Goal: Complete application form

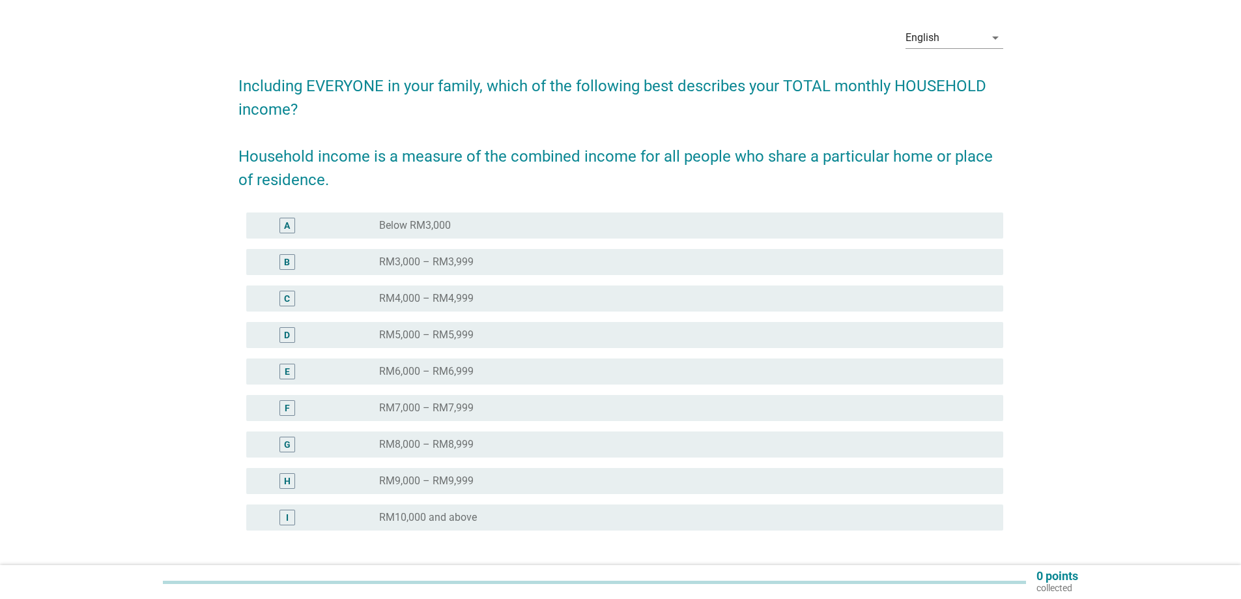
scroll to position [65, 0]
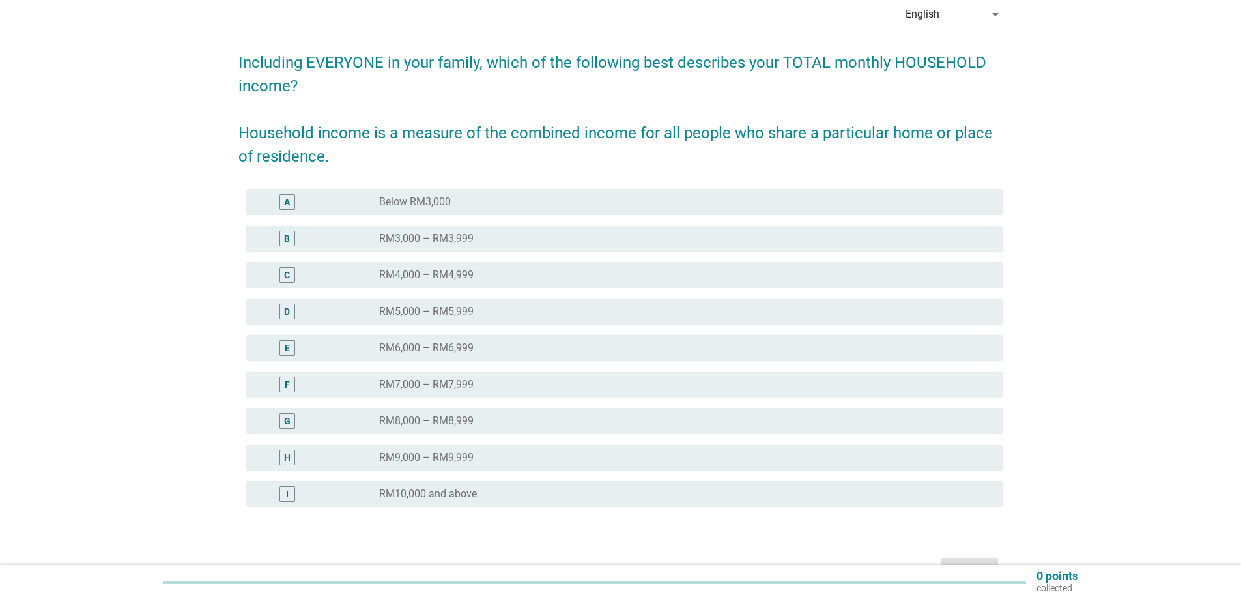
click at [291, 455] on div "H" at bounding box center [287, 457] width 16 height 16
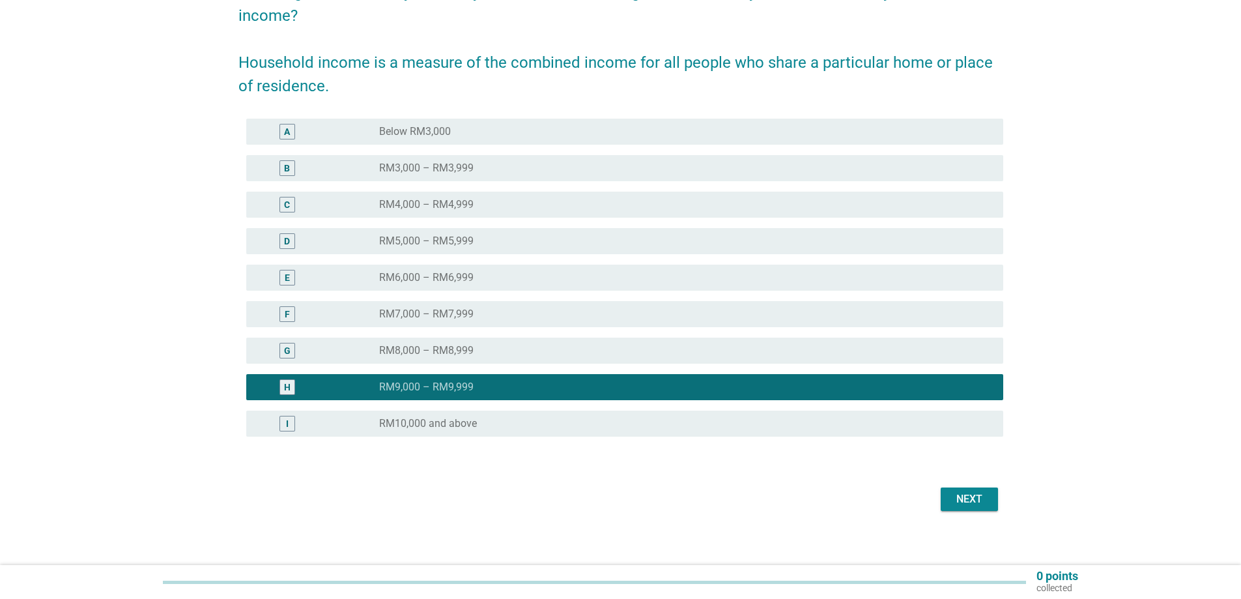
scroll to position [144, 0]
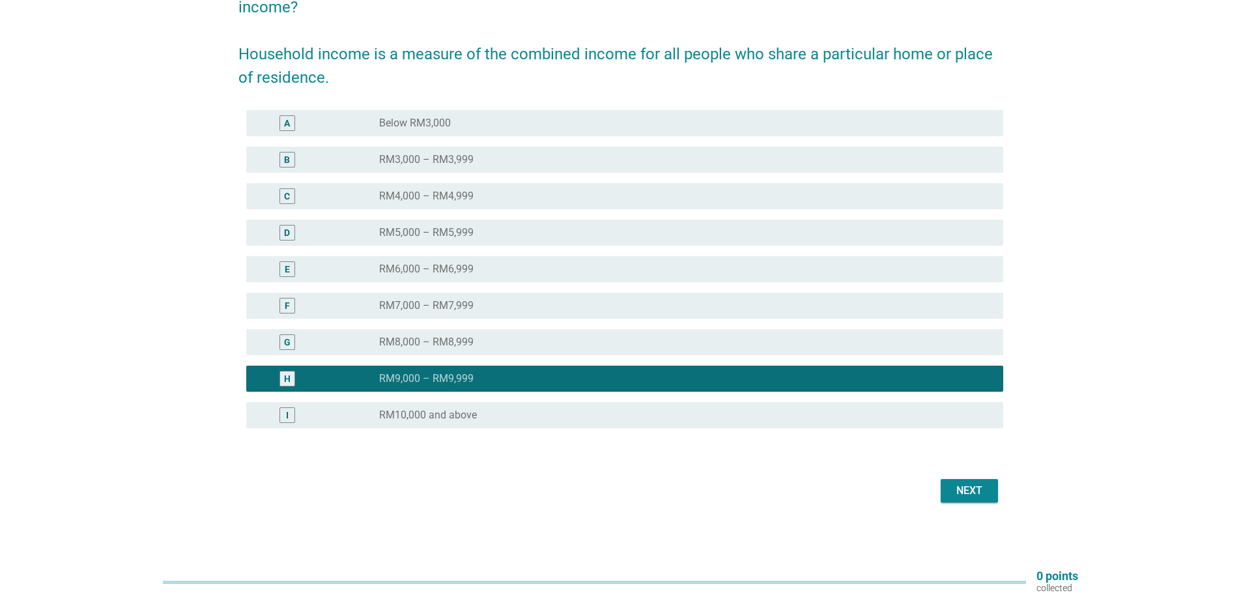
click at [971, 494] on div "Next" at bounding box center [969, 491] width 36 height 16
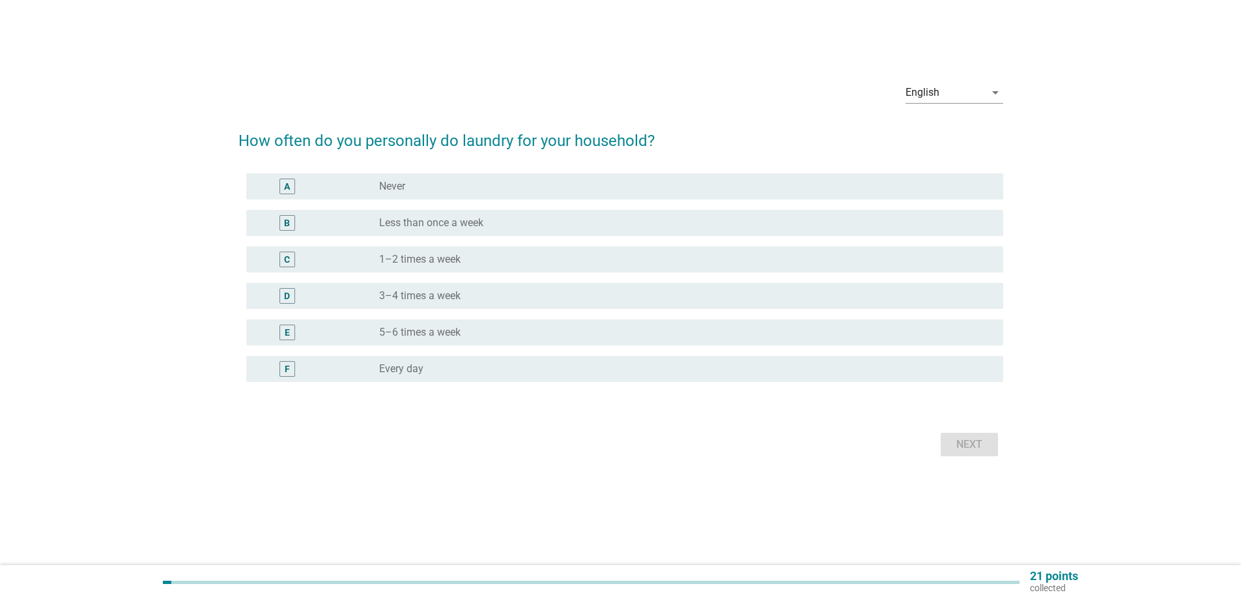
scroll to position [0, 0]
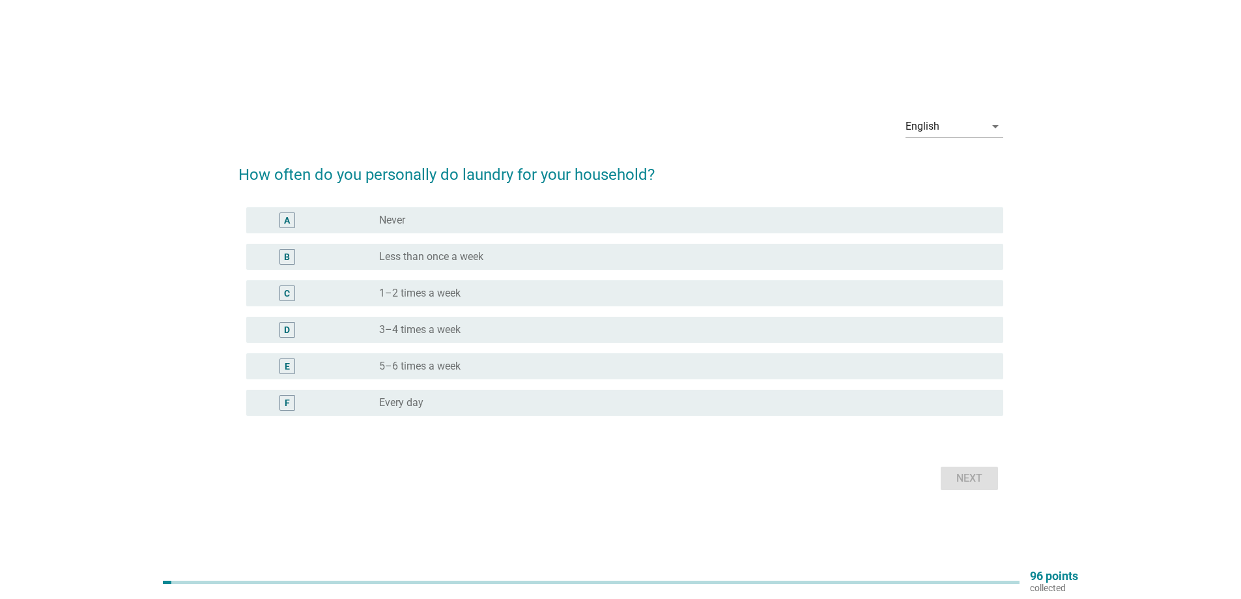
click at [327, 402] on div "F" at bounding box center [318, 403] width 122 height 16
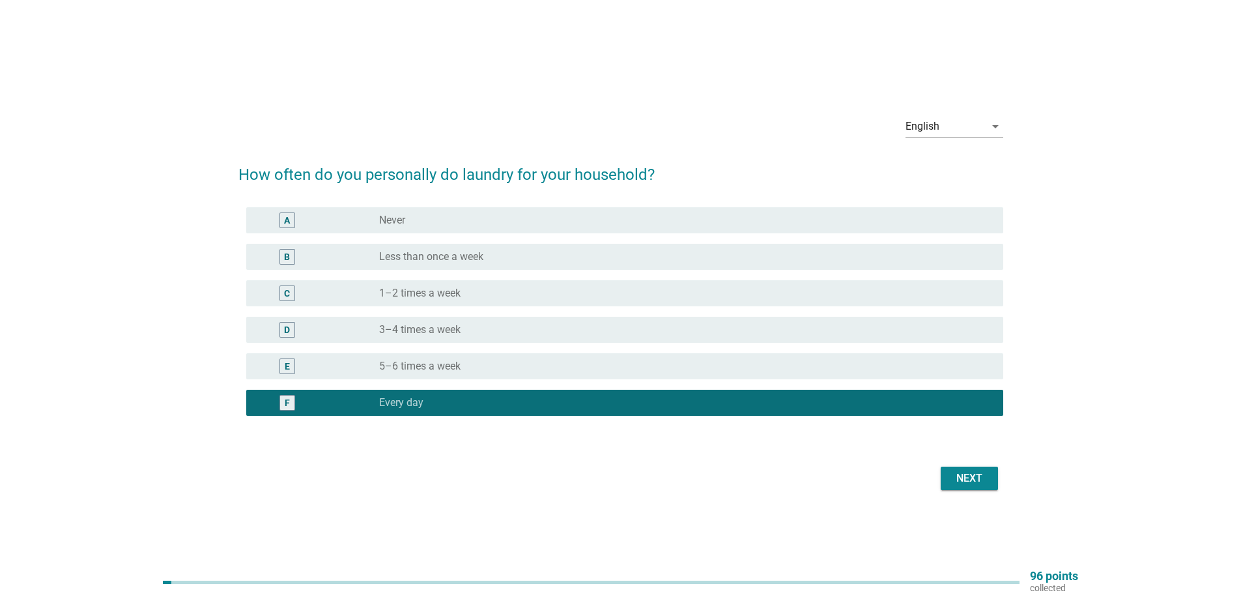
click at [965, 474] on div "Next" at bounding box center [969, 478] width 36 height 16
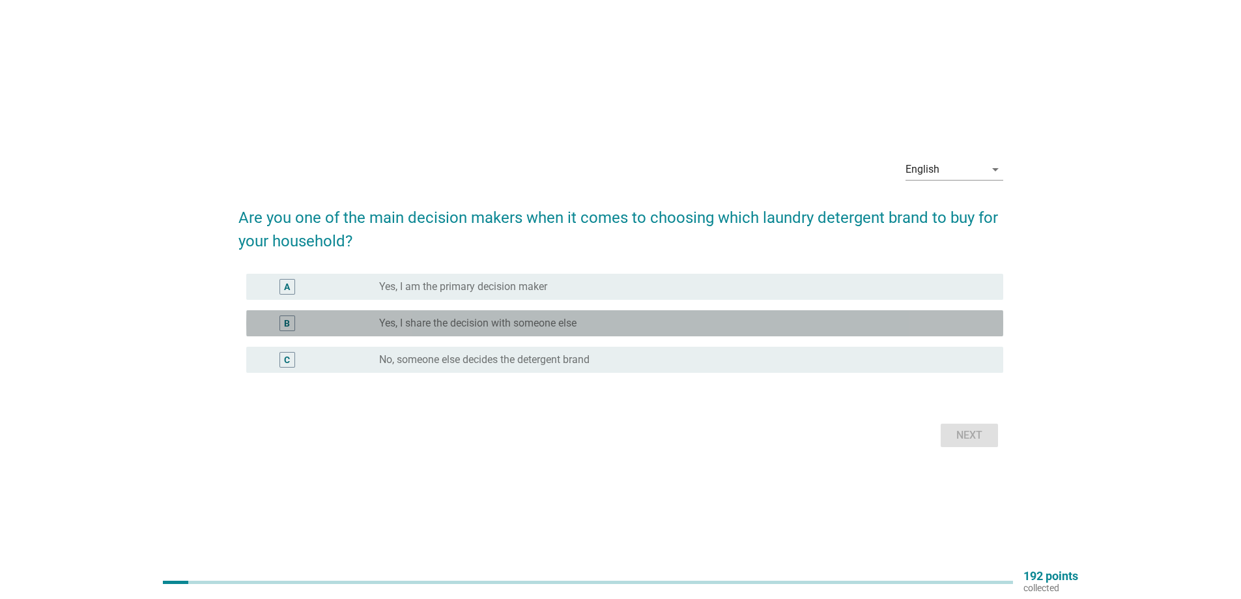
click at [475, 325] on label "Yes, I share the decision with someone else" at bounding box center [477, 323] width 197 height 13
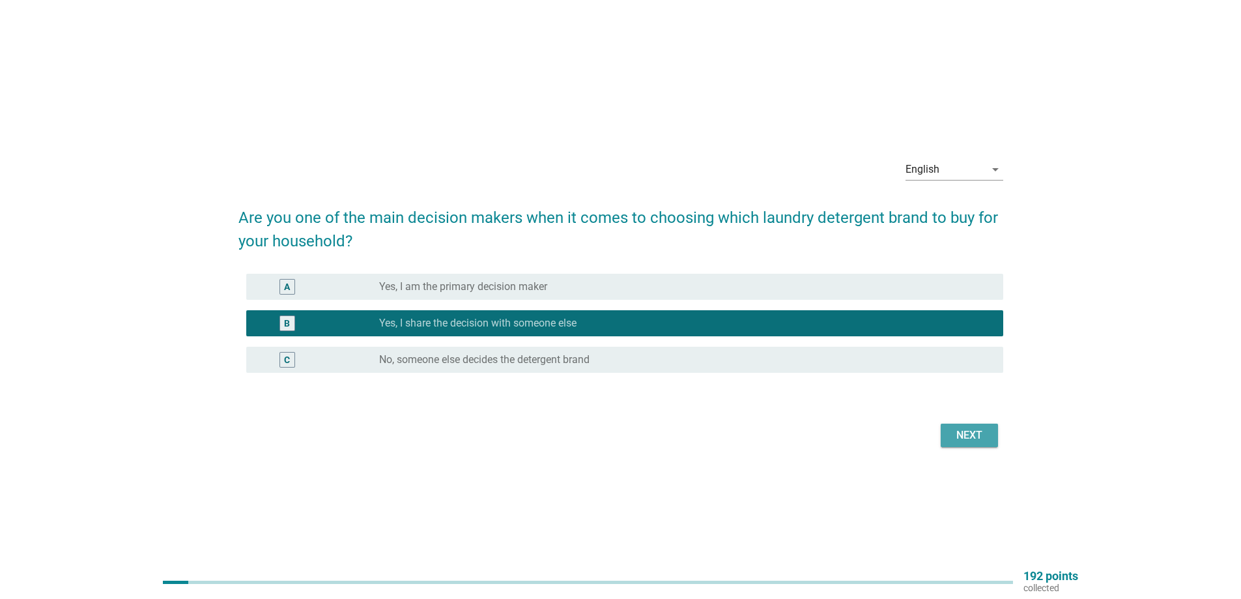
click at [975, 430] on div "Next" at bounding box center [969, 435] width 36 height 16
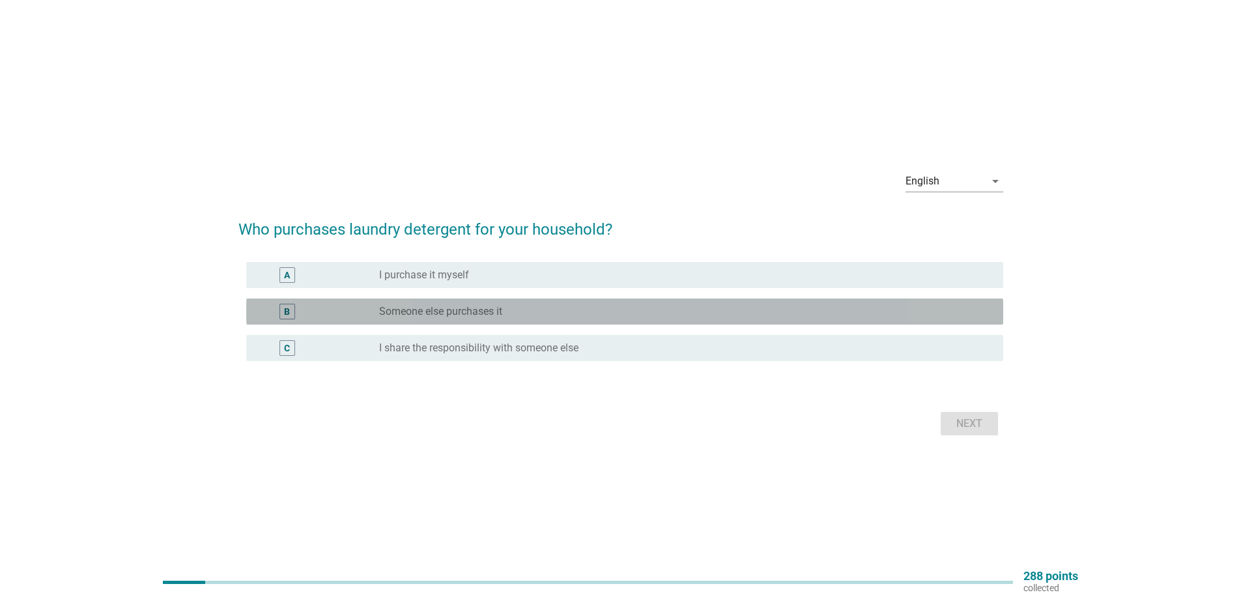
click at [328, 312] on div "B" at bounding box center [318, 312] width 122 height 16
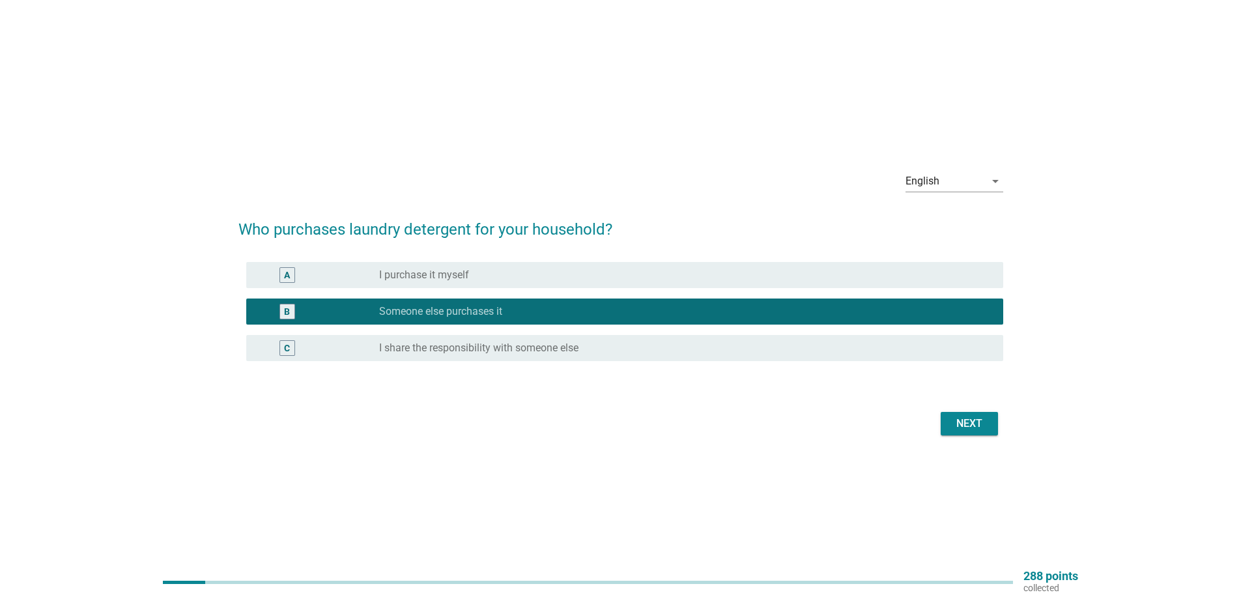
click at [971, 418] on div "Next" at bounding box center [969, 424] width 36 height 16
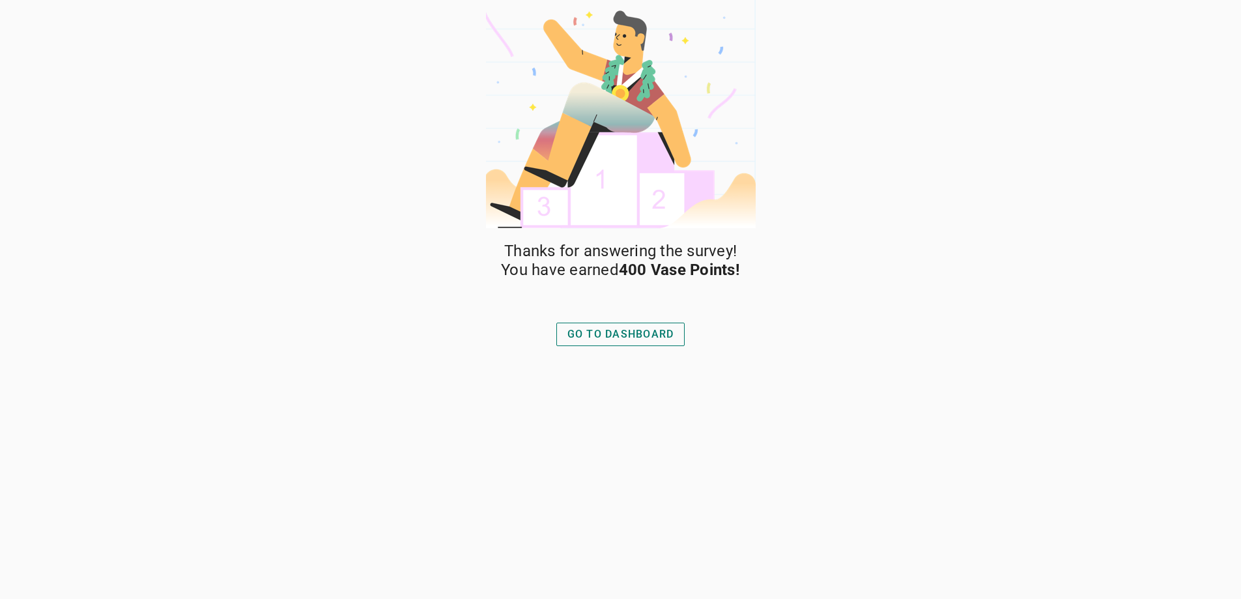
click at [664, 333] on div "GO TO DASHBOARD" at bounding box center [620, 334] width 107 height 16
